Goal: Communication & Community: Answer question/provide support

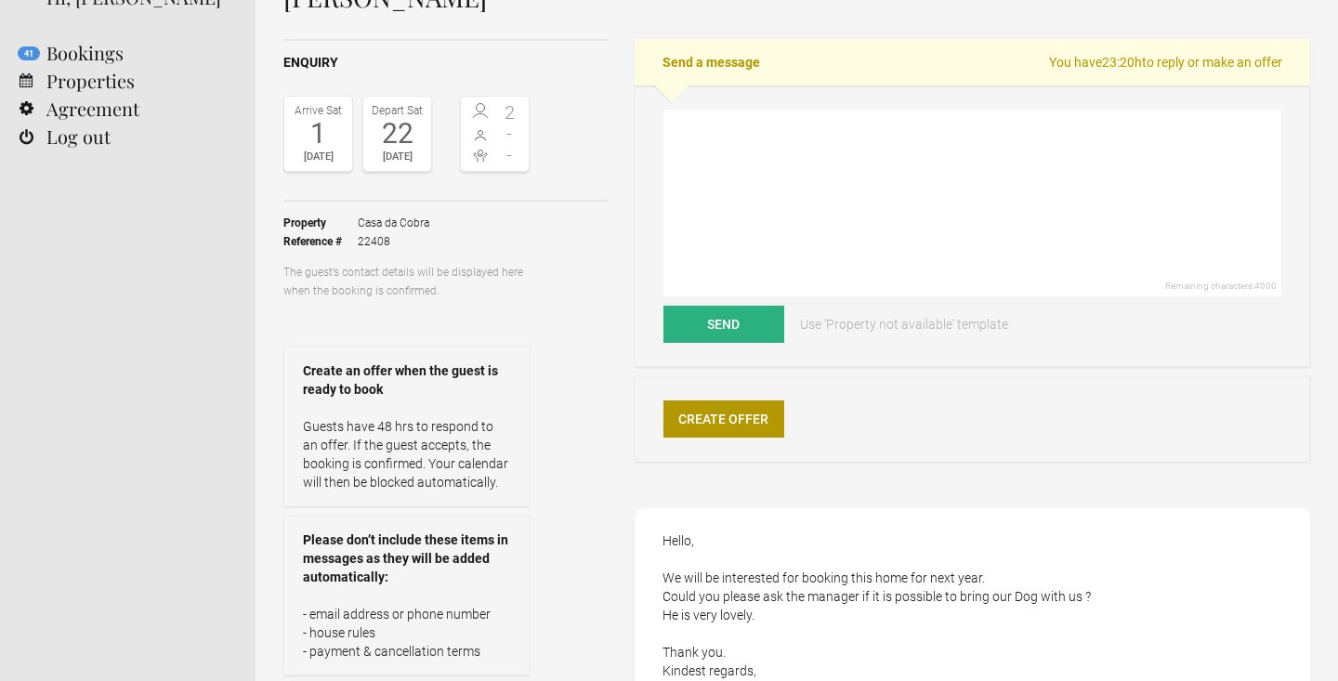
scroll to position [120, 0]
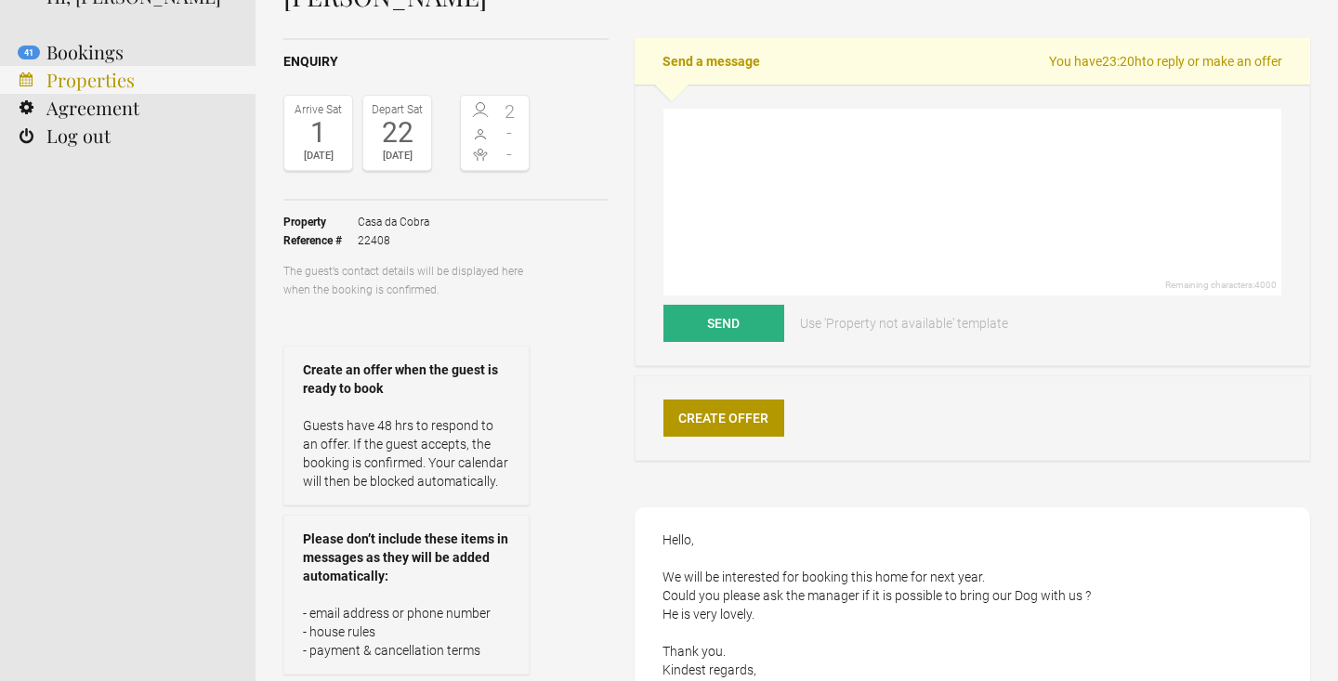
click at [86, 80] on link "Properties" at bounding box center [128, 80] width 256 height 28
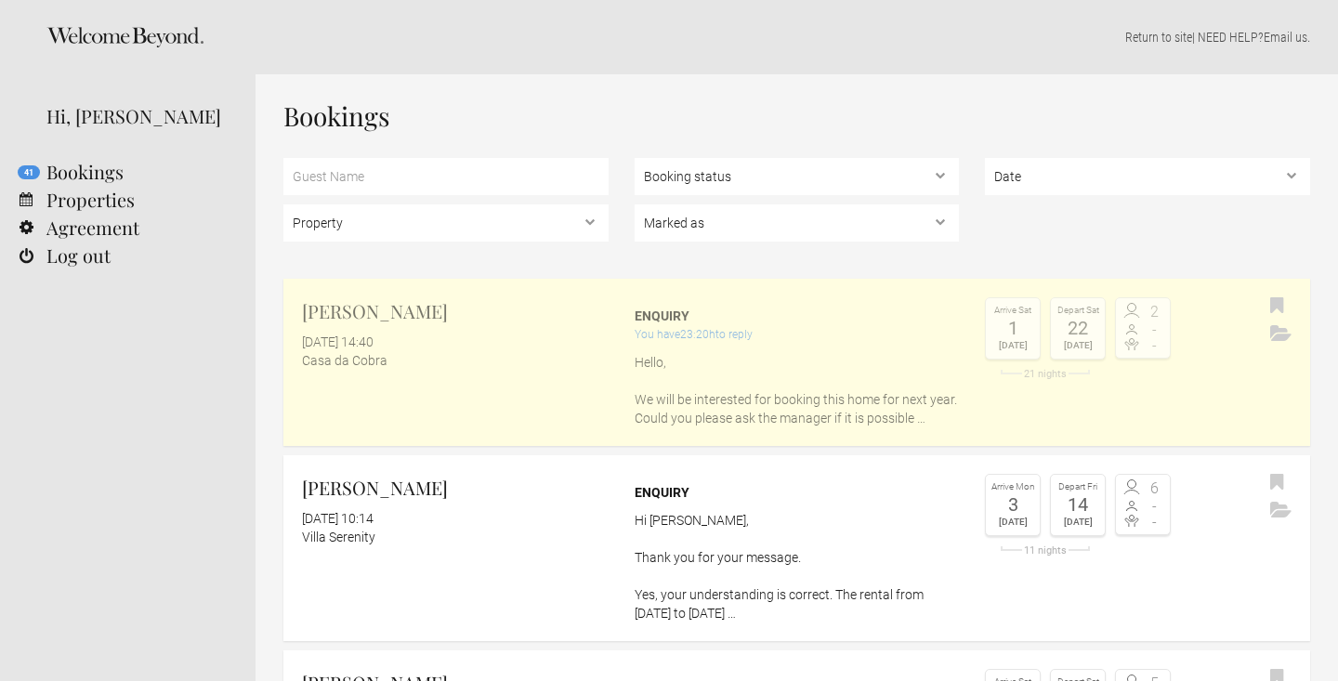
drag, startPoint x: 0, startPoint y: 0, endPoint x: 586, endPoint y: 332, distance: 673.6
click at [586, 337] on div "[DATE] 14:40" at bounding box center [455, 342] width 307 height 19
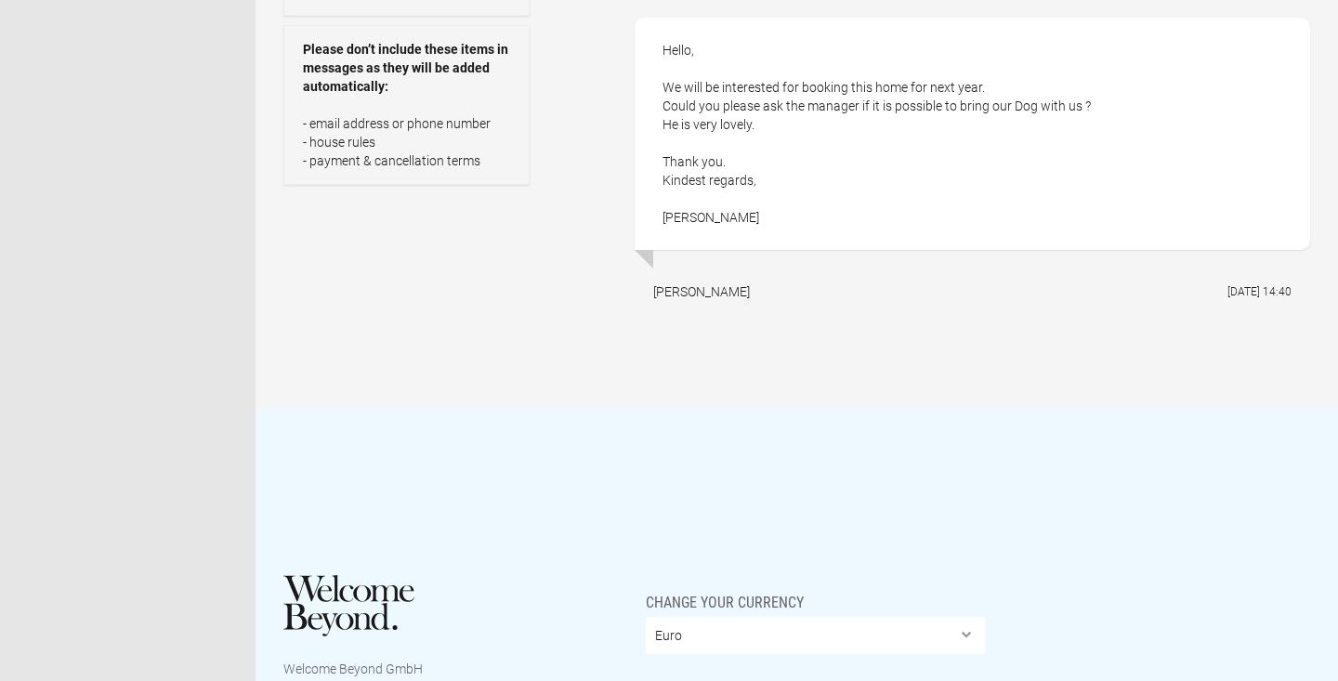
scroll to position [462, 0]
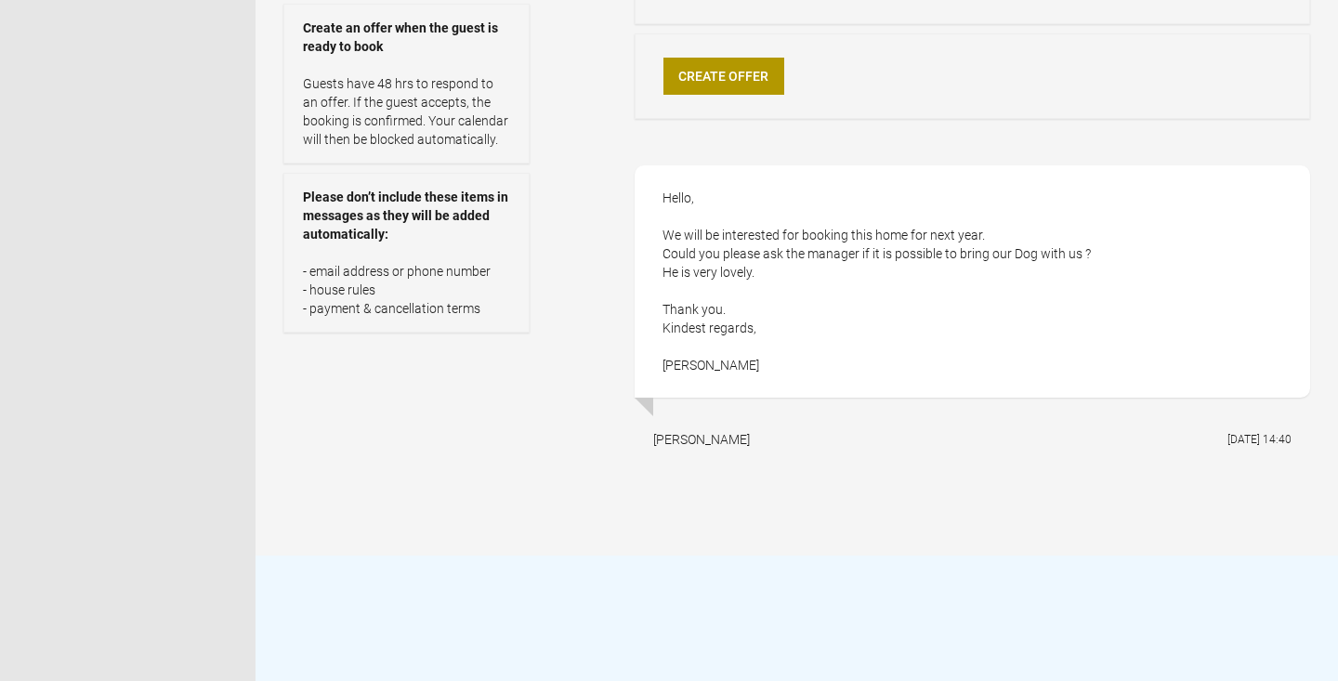
click at [695, 370] on div "Hello, We will be interested for booking this home for next year. Could you ple…" at bounding box center [972, 281] width 675 height 232
copy div "[PERSON_NAME]"
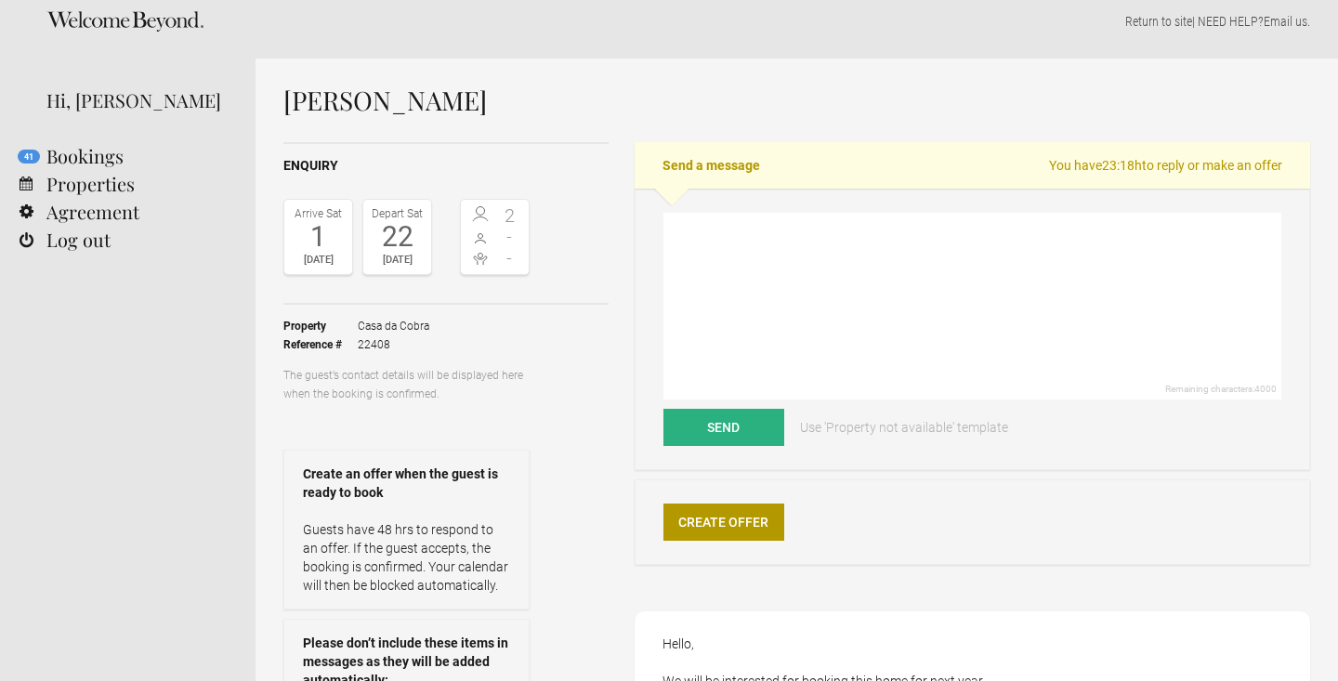
scroll to position [0, 0]
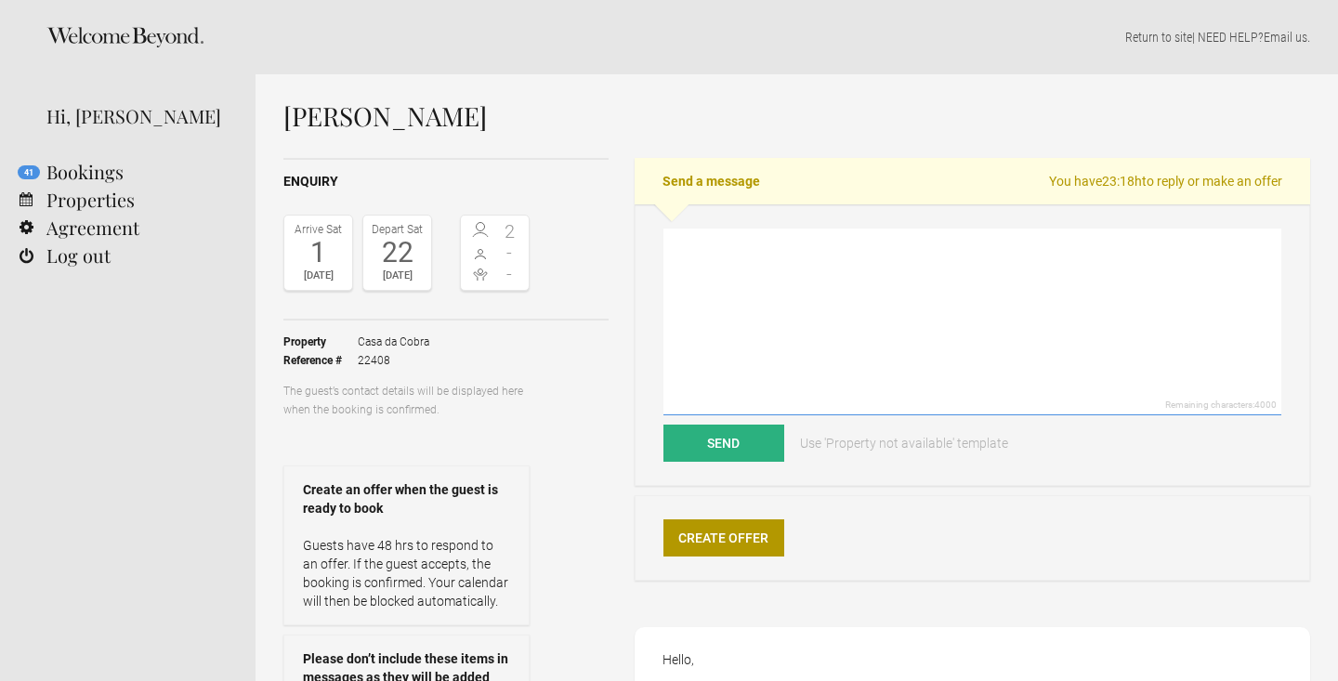
click at [741, 305] on textarea at bounding box center [972, 322] width 618 height 187
click at [849, 316] on textarea "Hi [PERSON_NAME], Thank you for your request. We are able to accomodate" at bounding box center [972, 322] width 618 height 187
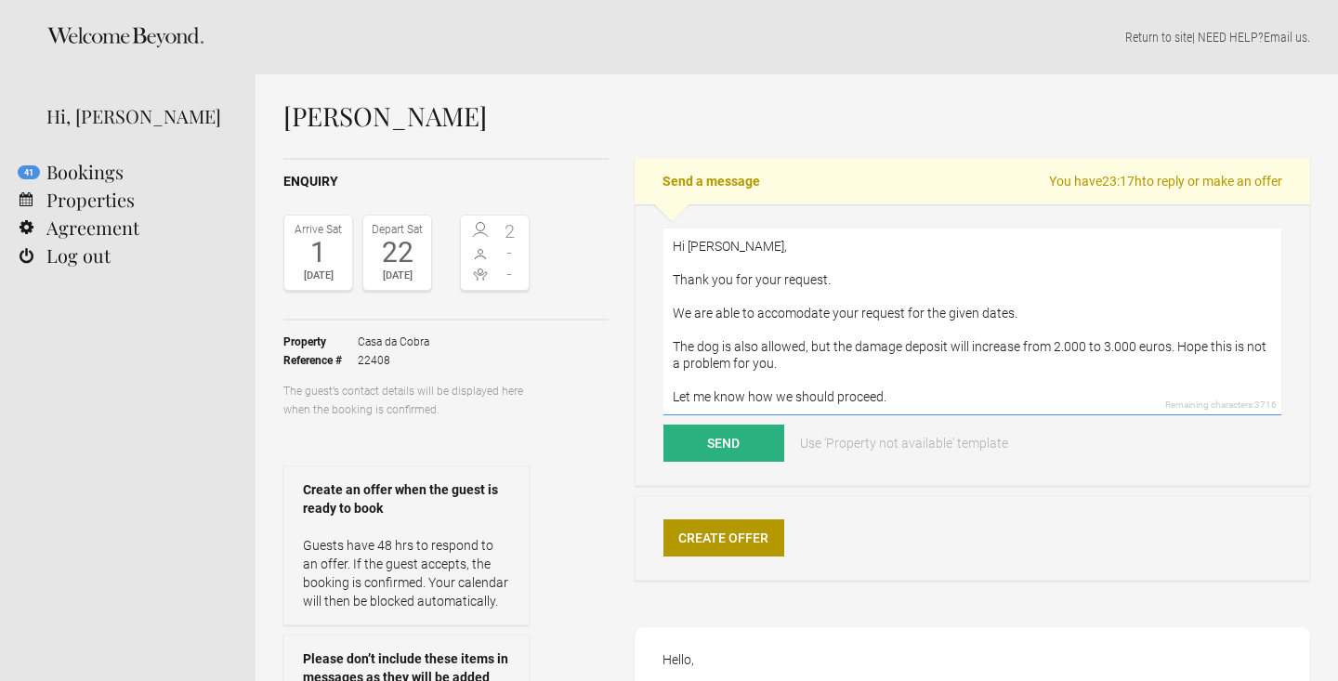
type textarea "Hi [PERSON_NAME], Thank you for your request. We are able to accomodate your re…"
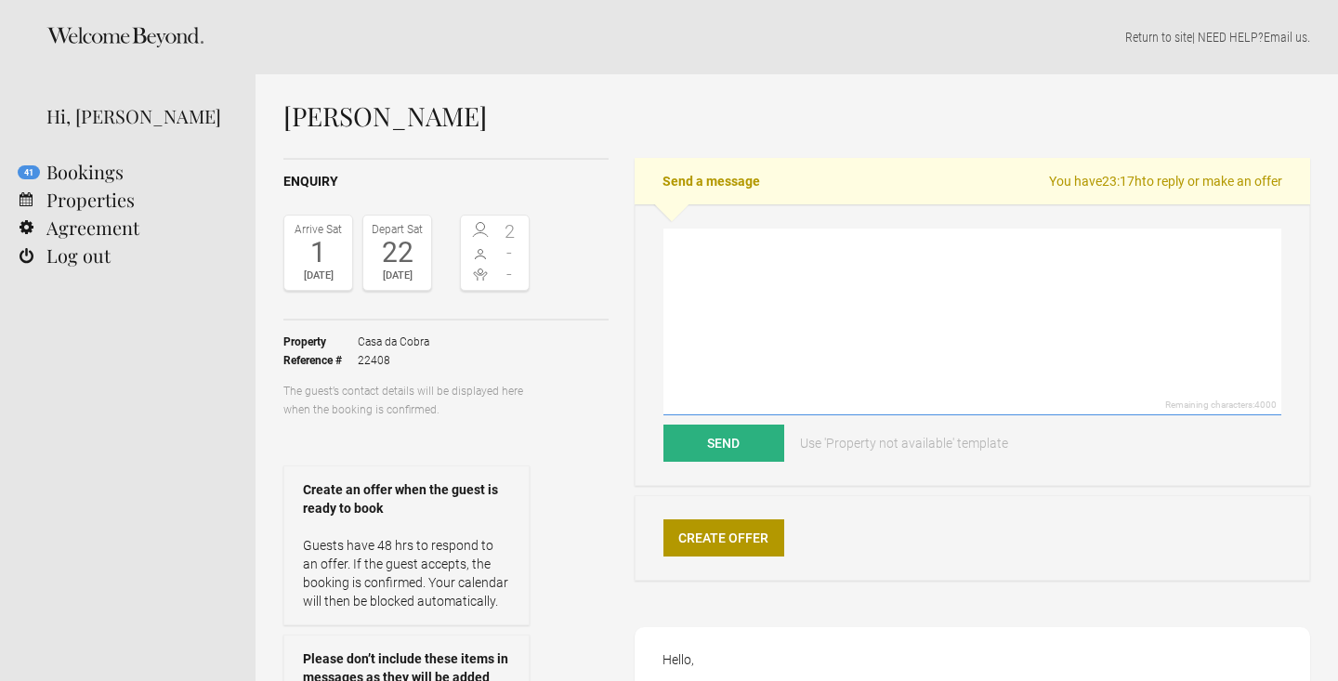
paste textarea "Hi [PERSON_NAME], Thank you for your message. We’re happy to confirm that we ca…"
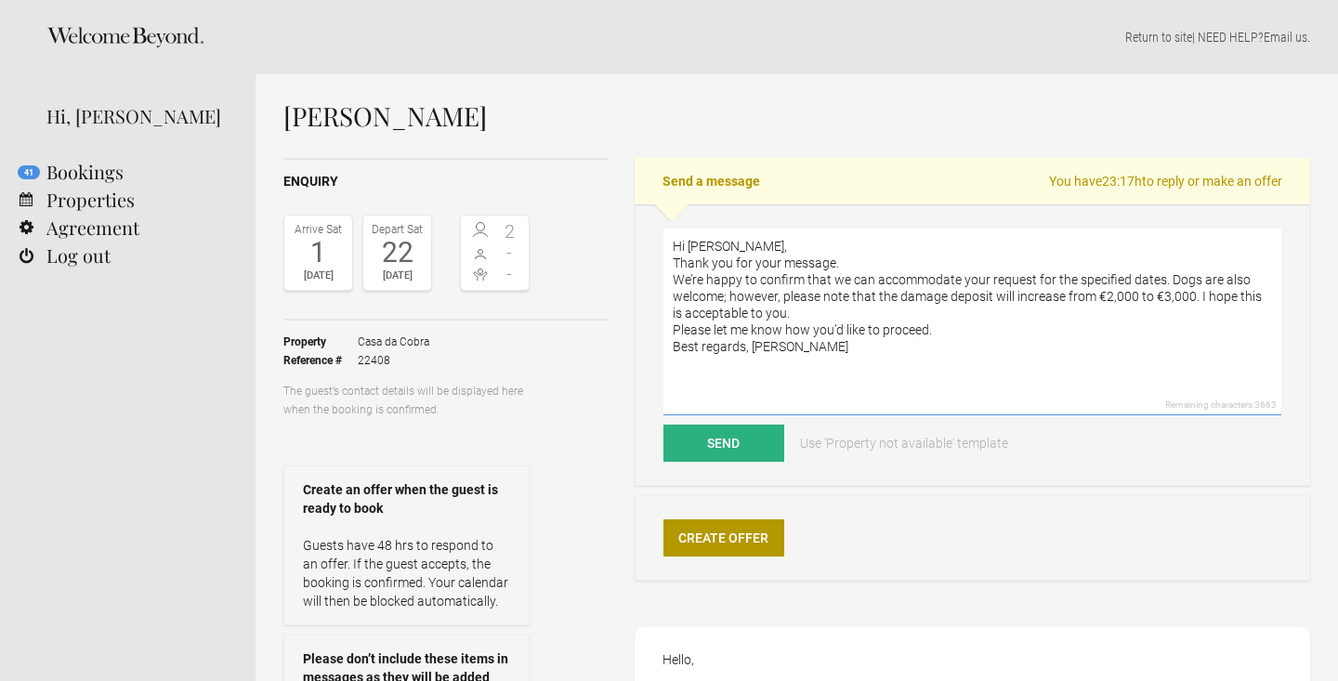
click at [754, 248] on textarea "Hi [PERSON_NAME], Thank you for your message. We’re happy to confirm that we ca…" at bounding box center [972, 322] width 618 height 187
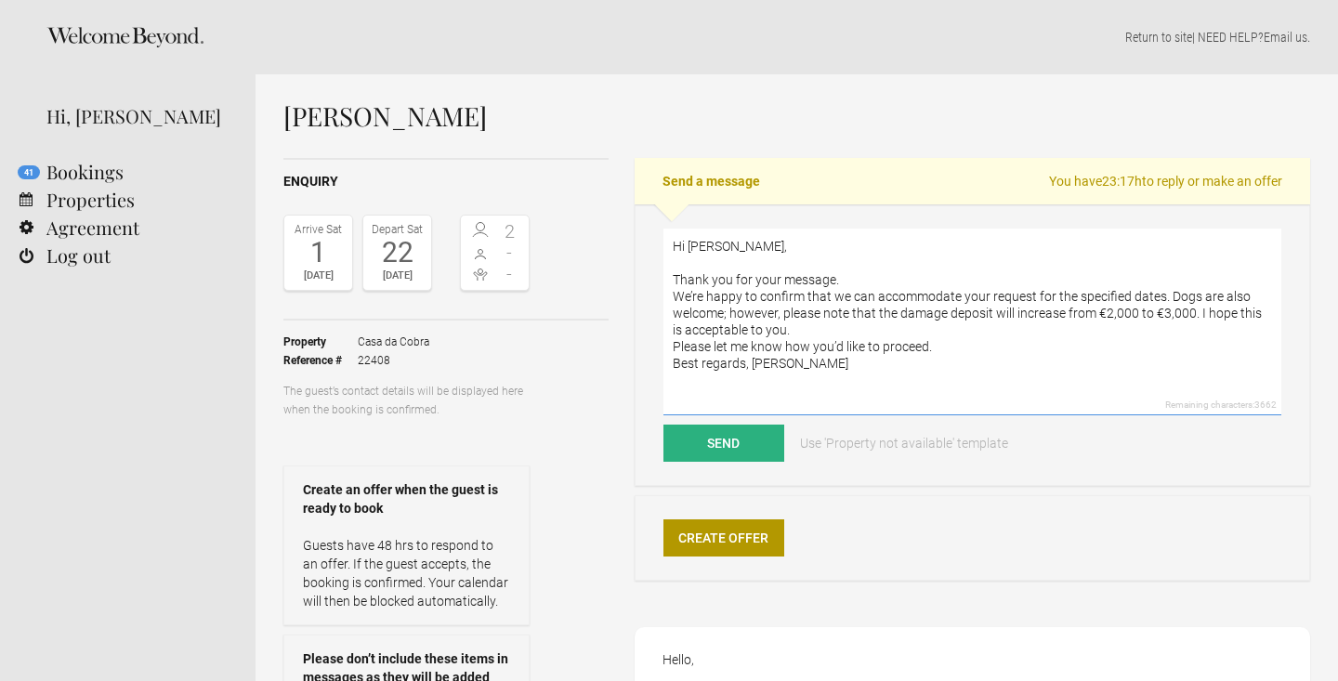
click at [846, 278] on textarea "Hi [PERSON_NAME], Thank you for your message. We’re happy to confirm that we ca…" at bounding box center [972, 322] width 618 height 187
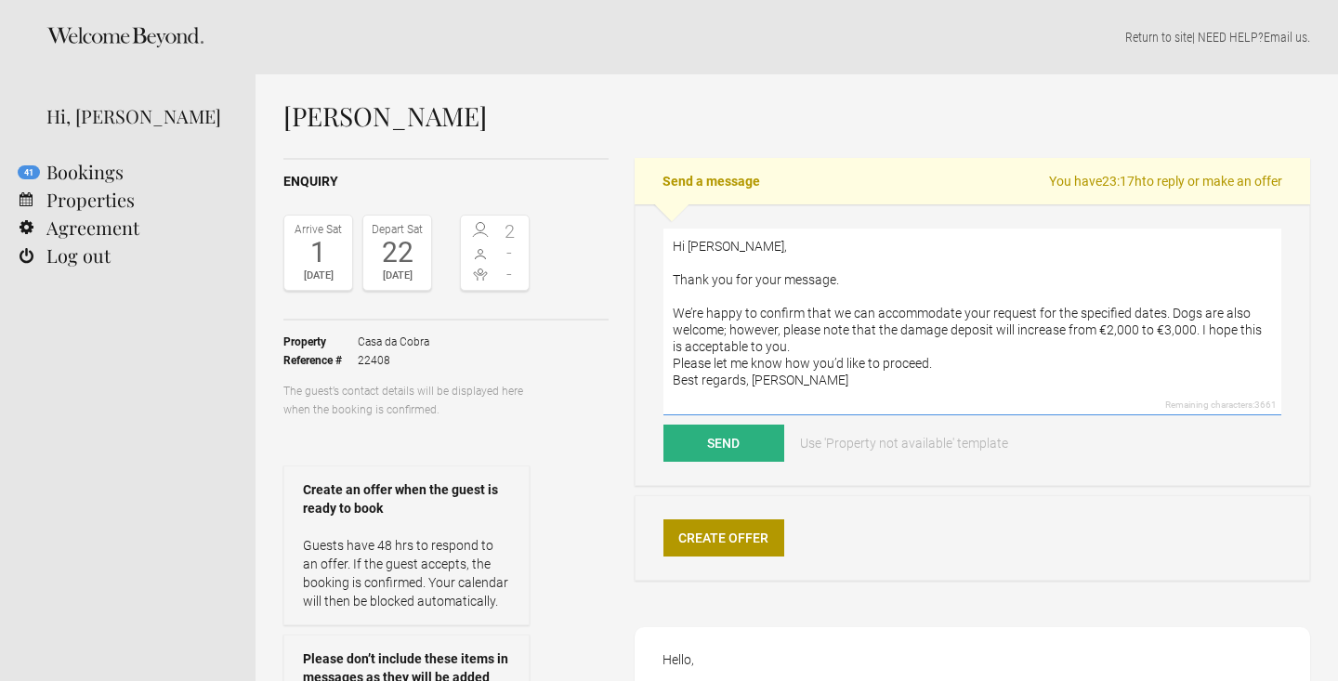
click at [730, 333] on textarea "Hi [PERSON_NAME], Thank you for your message. We’re happy to confirm that we ca…" at bounding box center [972, 322] width 618 height 187
click at [731, 336] on textarea "Hi [PERSON_NAME], Thank you for your message. We’re happy to confirm that we ca…" at bounding box center [972, 322] width 618 height 187
click at [726, 333] on textarea "Hi [PERSON_NAME], Thank you for your message. We’re happy to confirm that we ca…" at bounding box center [972, 322] width 618 height 187
click at [780, 350] on textarea "Hi [PERSON_NAME], Thank you for your message. We’re happy to confirm that we ca…" at bounding box center [972, 322] width 618 height 187
click at [955, 376] on textarea "Hi [PERSON_NAME], Thank you for your message. We’re happy to confirm that we ca…" at bounding box center [972, 322] width 618 height 187
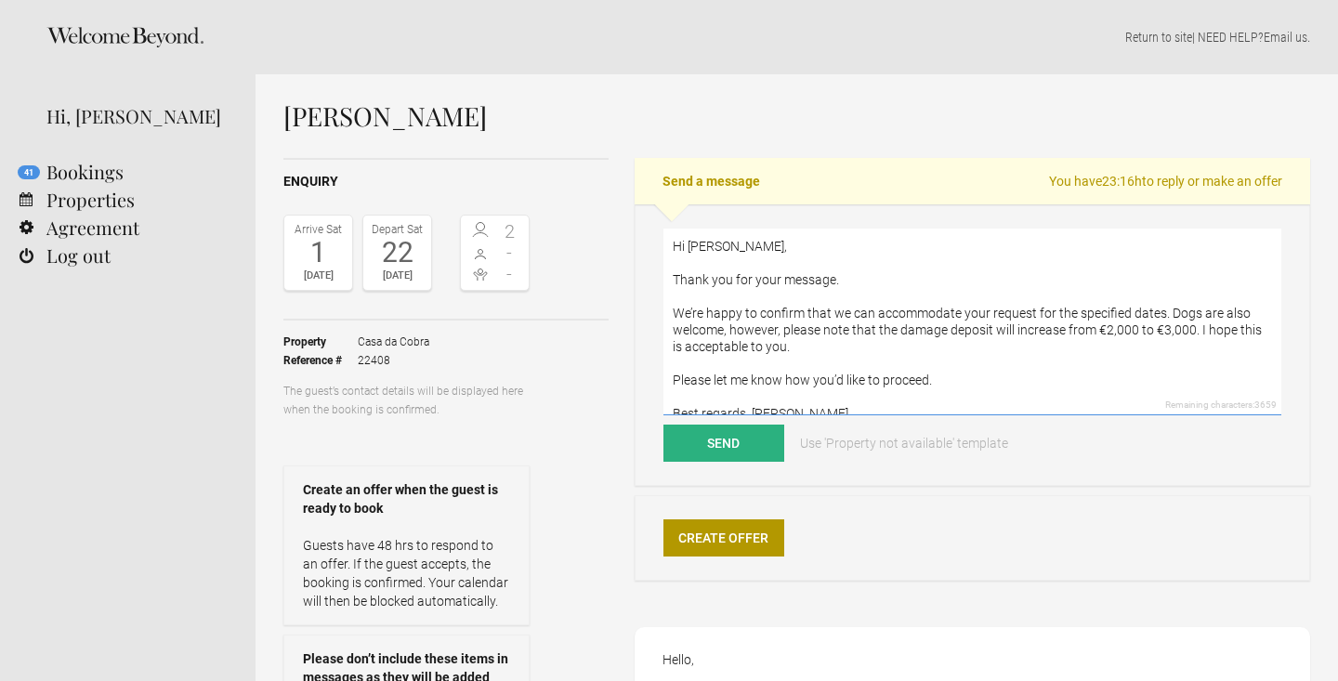
scroll to position [17, 0]
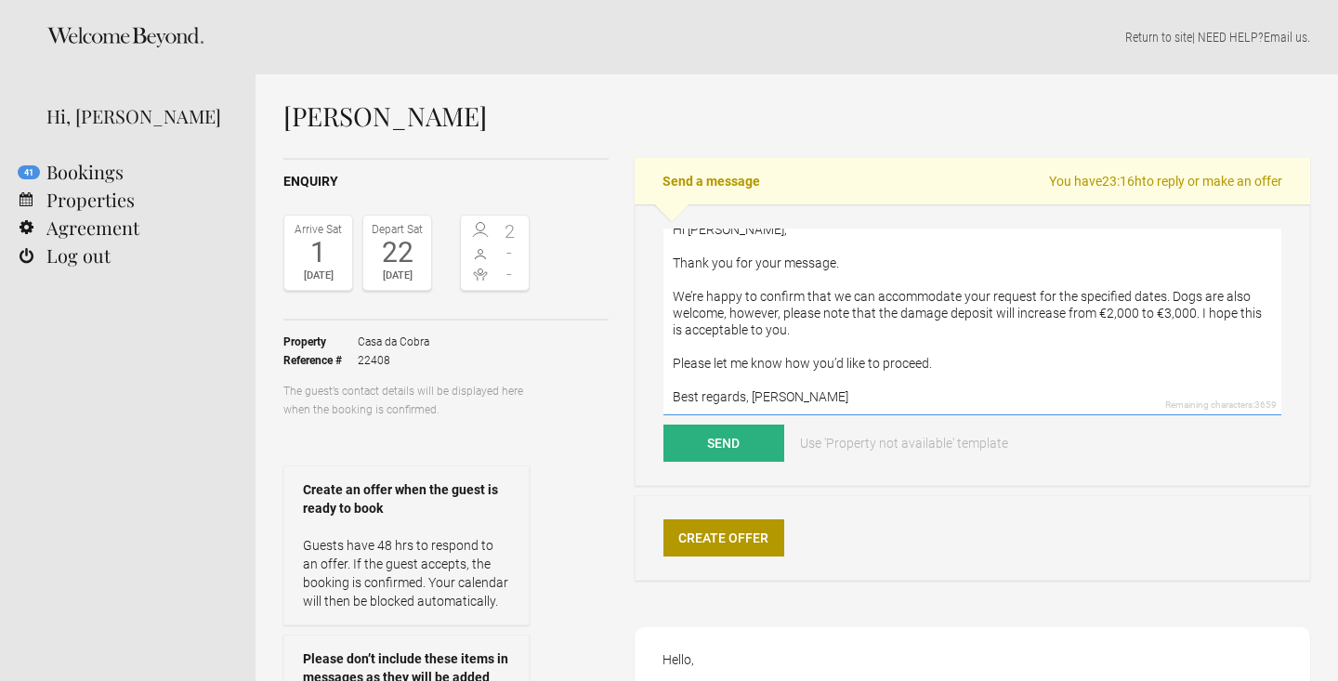
click at [749, 390] on textarea "Hi [PERSON_NAME], Thank you for your message. We’re happy to confirm that we ca…" at bounding box center [972, 322] width 618 height 187
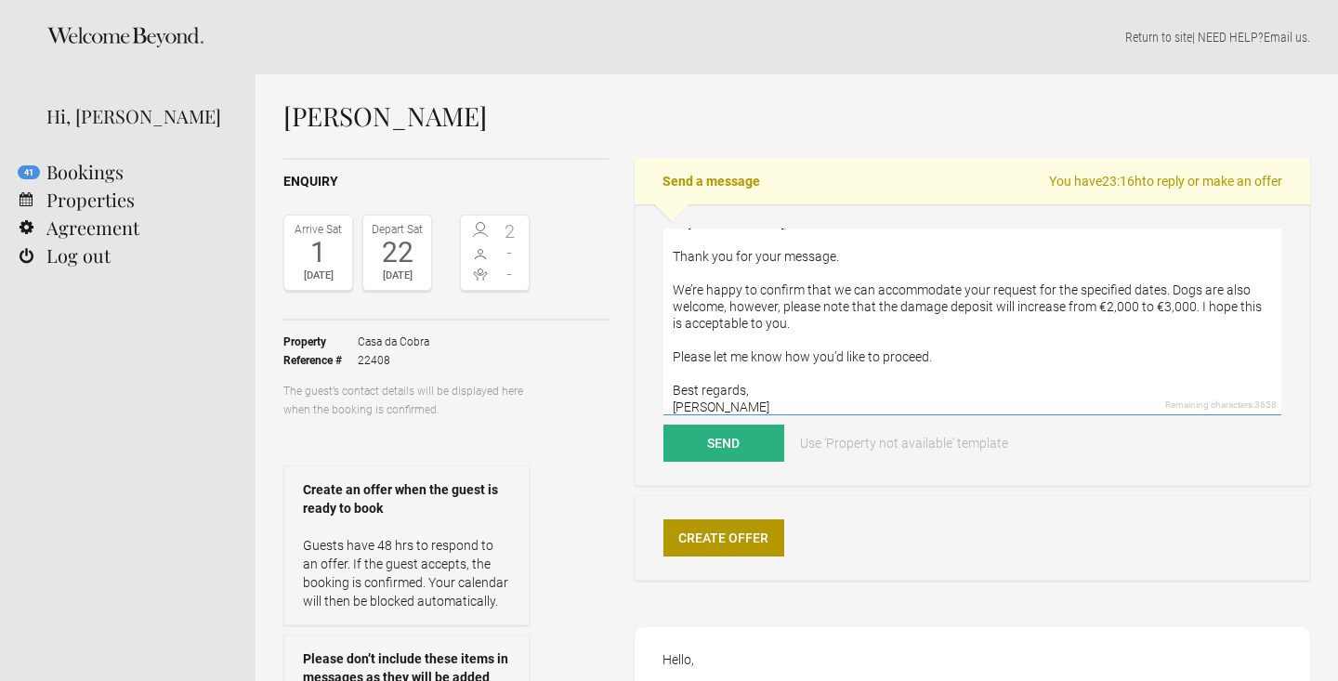
click at [729, 397] on textarea "Hi [PERSON_NAME], Thank you for your message. We’re happy to confirm that we ca…" at bounding box center [972, 322] width 618 height 187
type textarea "Hi [PERSON_NAME], Thank you for your message. We’re happy to confirm that we ca…"
click at [739, 451] on button "Send" at bounding box center [723, 443] width 121 height 37
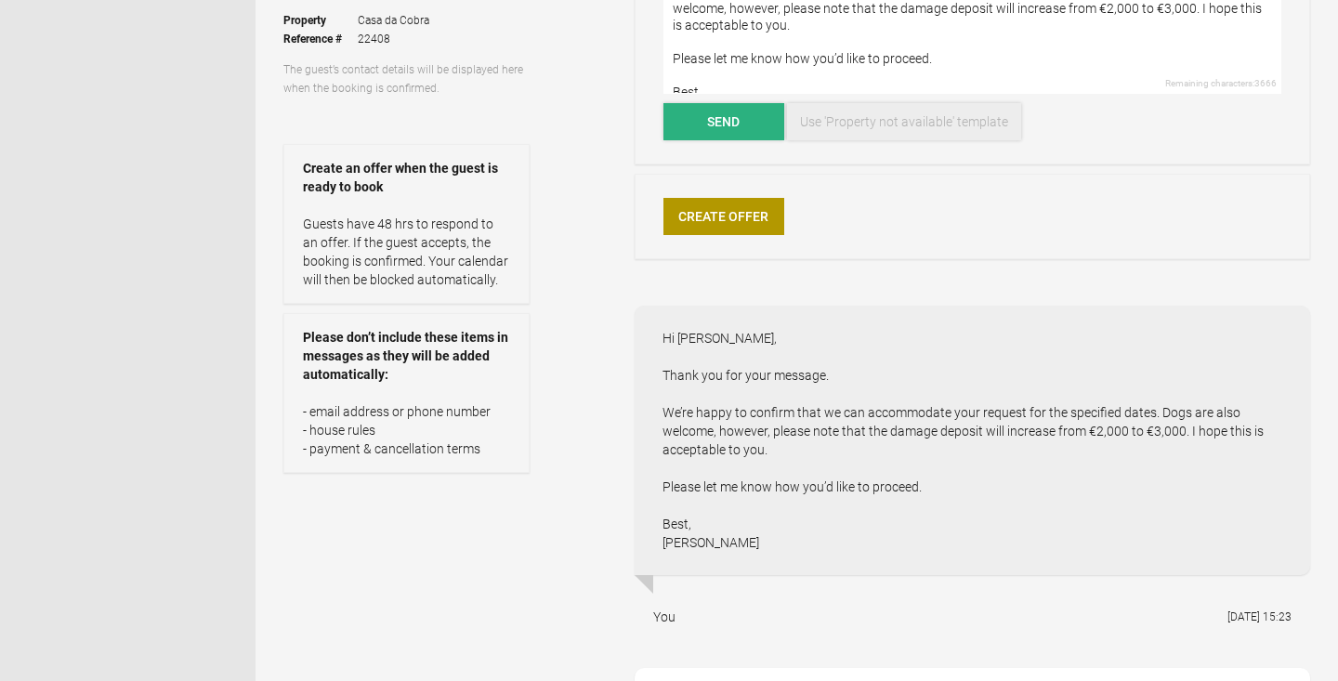
scroll to position [0, 0]
